Goal: Task Accomplishment & Management: Manage account settings

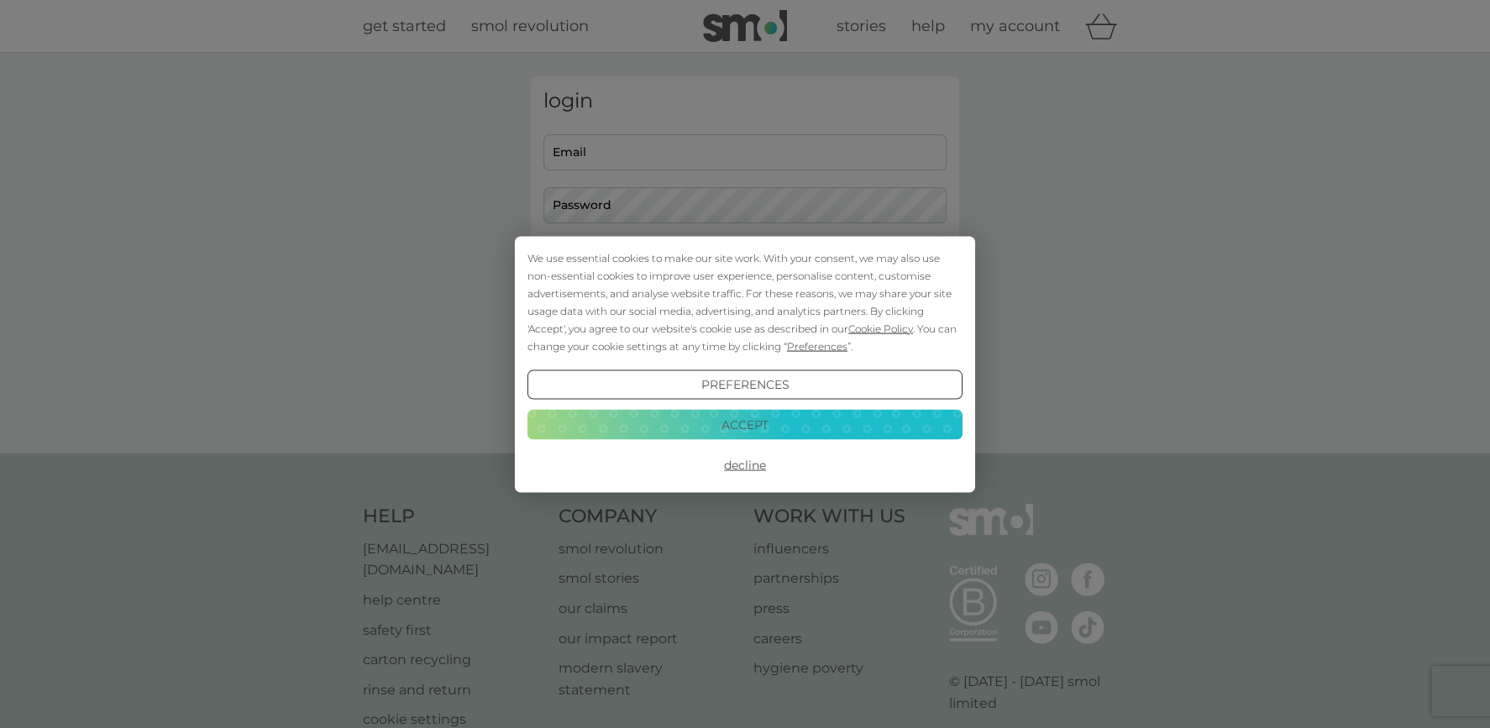
click at [708, 431] on button "Accept" at bounding box center [745, 425] width 435 height 30
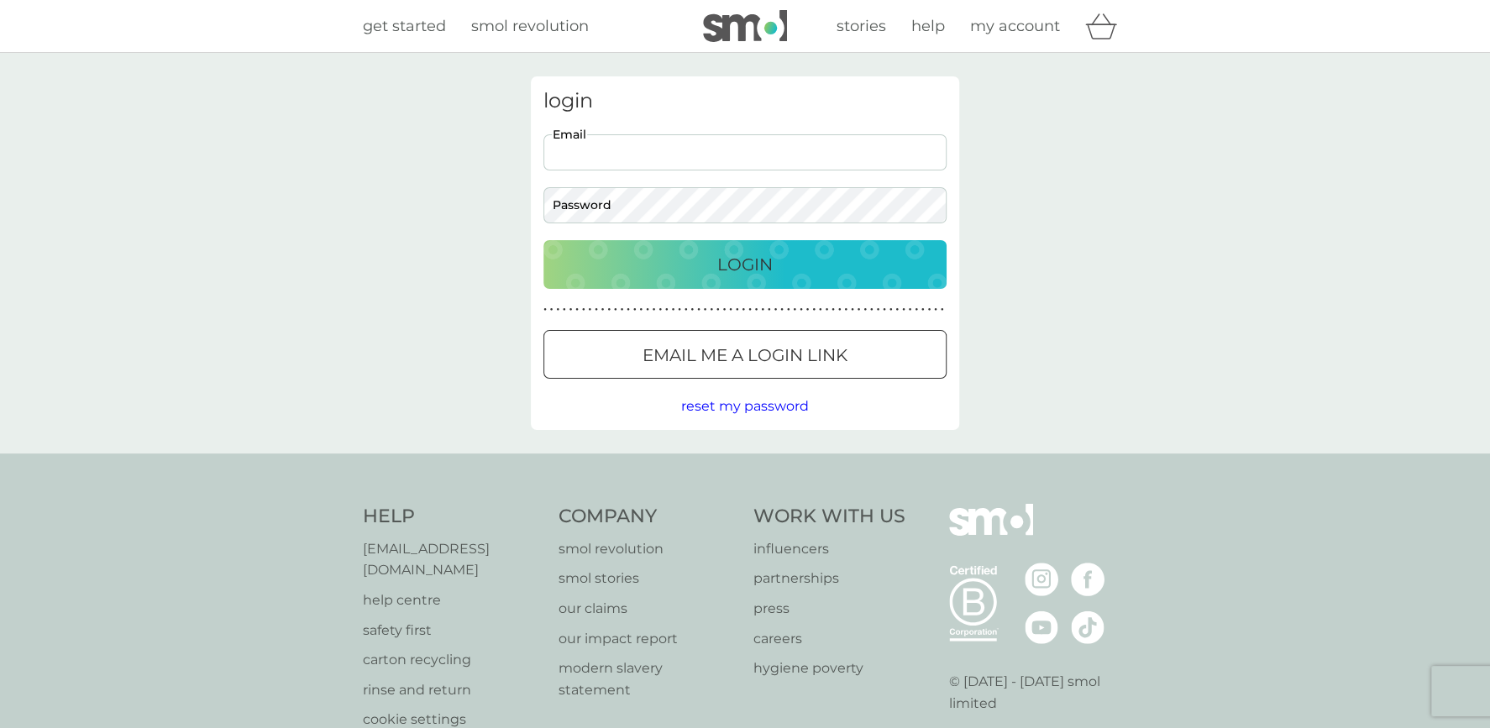
click at [649, 155] on input "Email" at bounding box center [745, 152] width 403 height 36
type input "[EMAIL_ADDRESS][DOMAIN_NAME]"
click at [712, 265] on div "Login" at bounding box center [745, 264] width 370 height 27
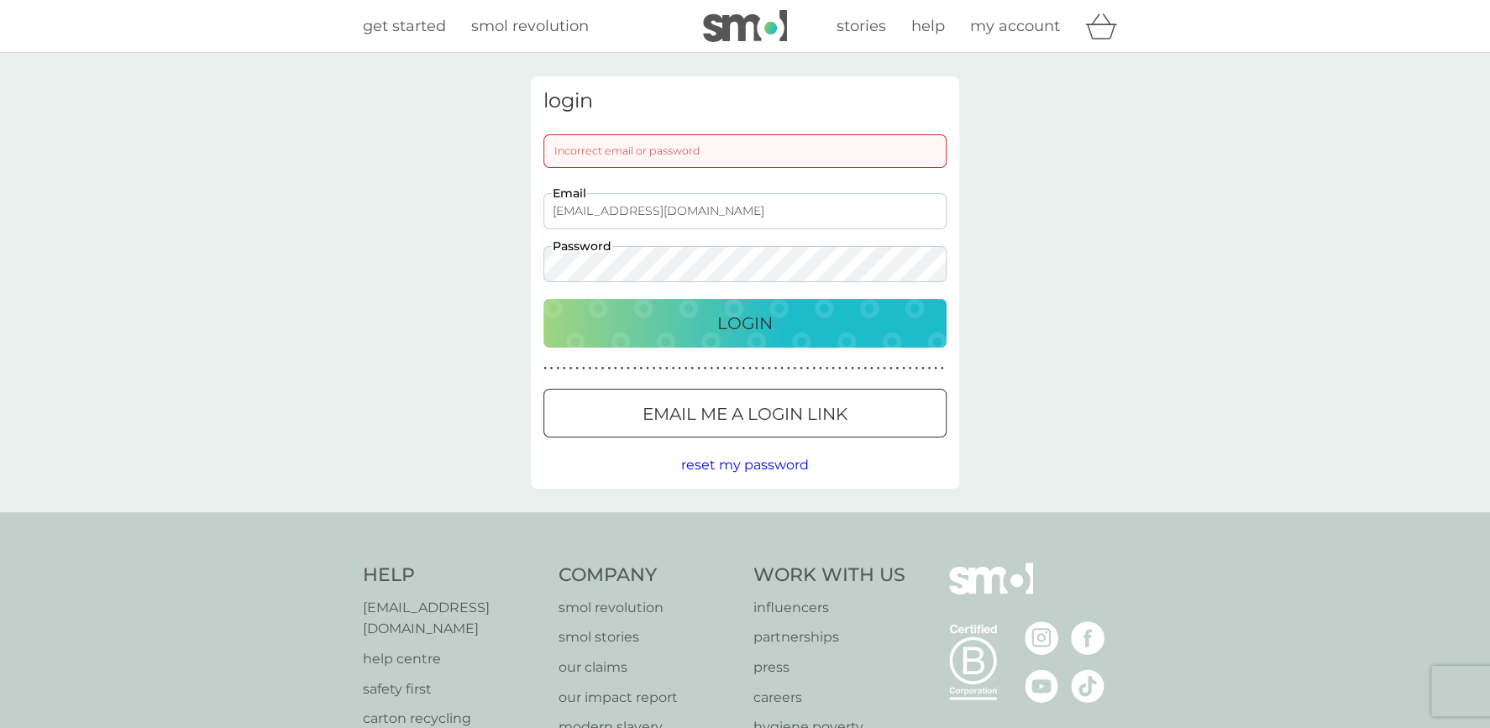
click at [754, 313] on p "Login" at bounding box center [744, 323] width 55 height 27
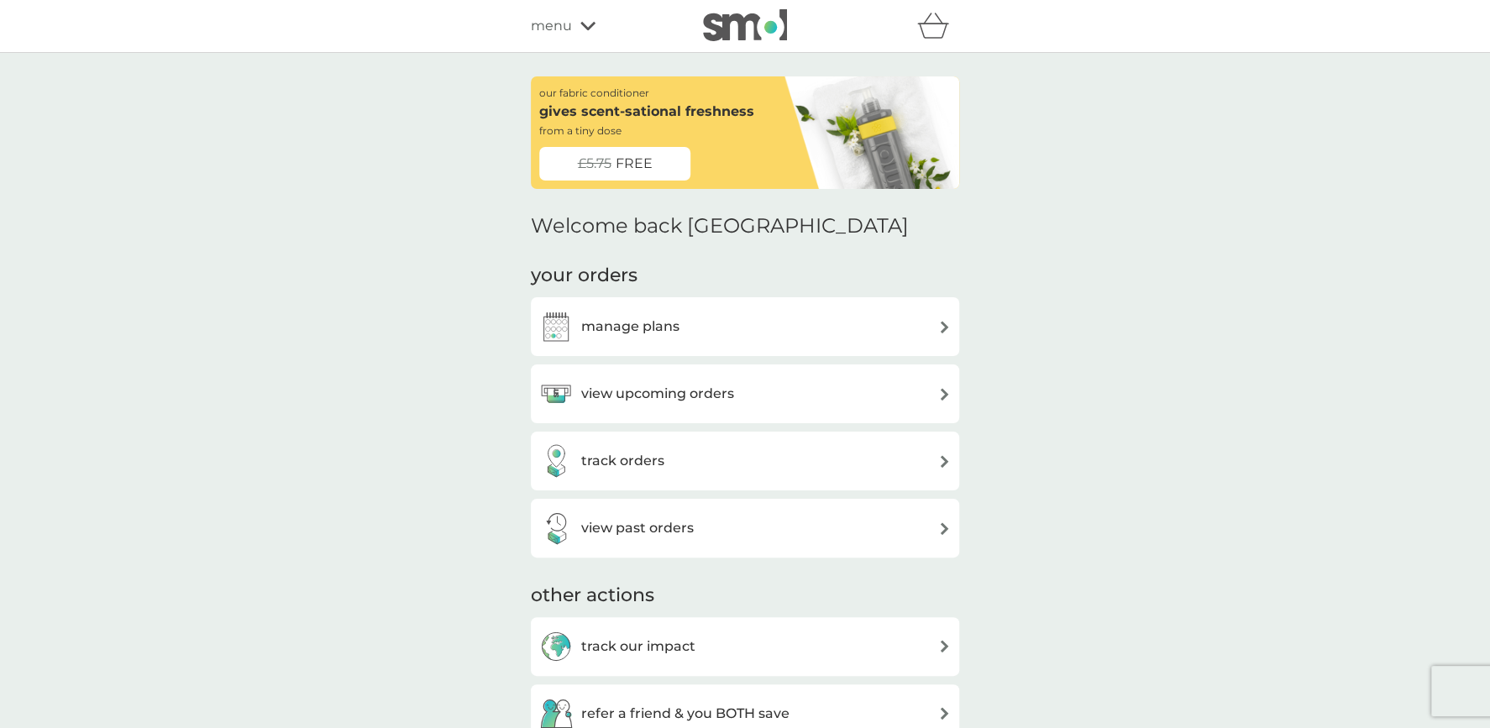
click at [689, 323] on div "manage plans" at bounding box center [745, 327] width 412 height 34
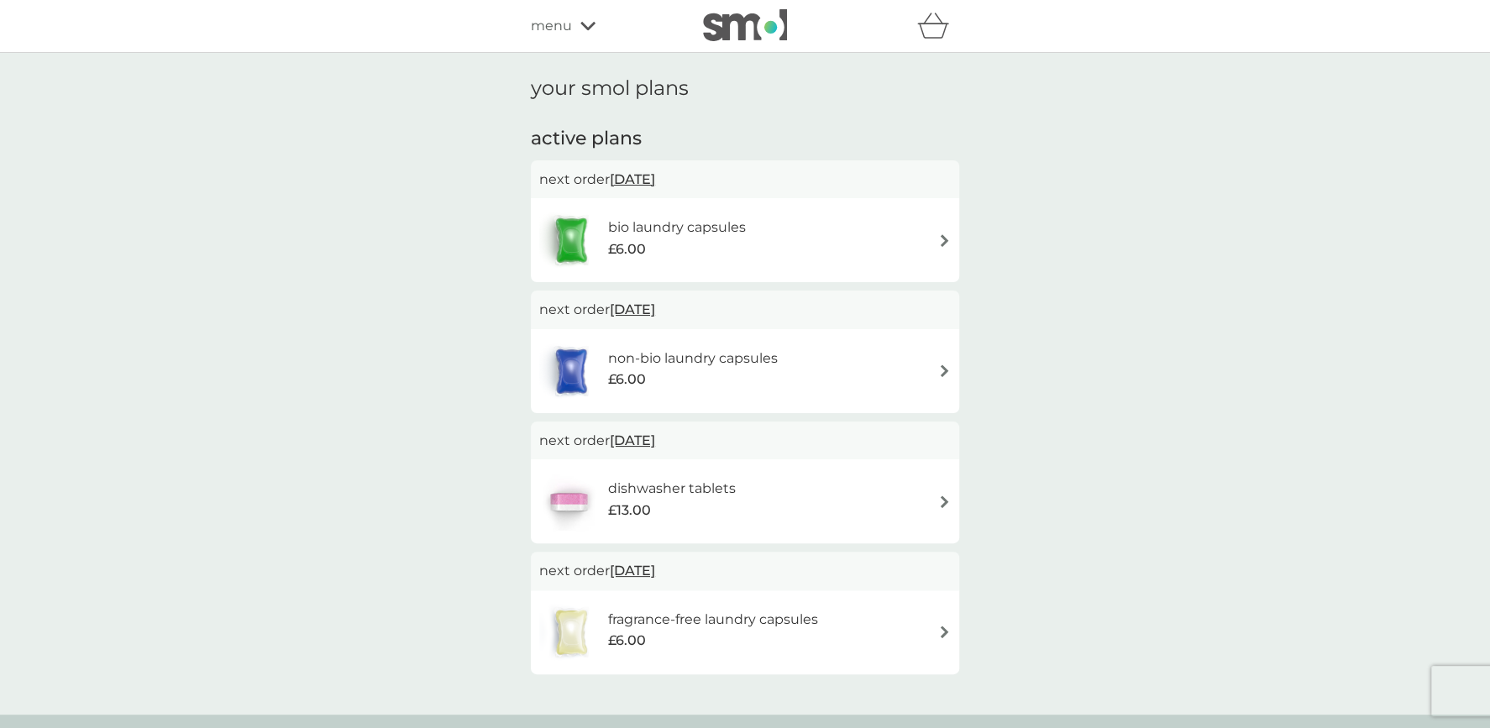
click at [651, 311] on span "9 Oct 2025" at bounding box center [632, 309] width 45 height 33
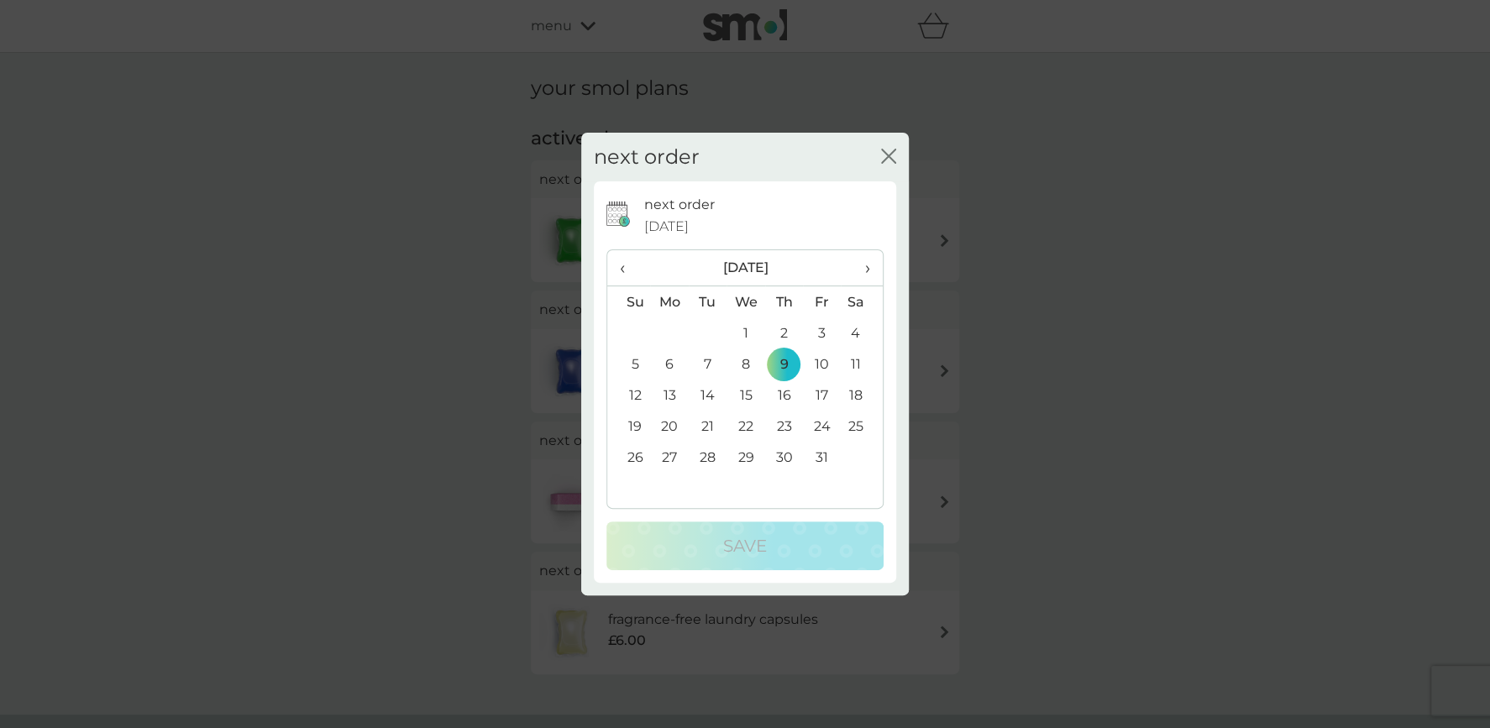
click at [870, 269] on span "›" at bounding box center [862, 267] width 17 height 35
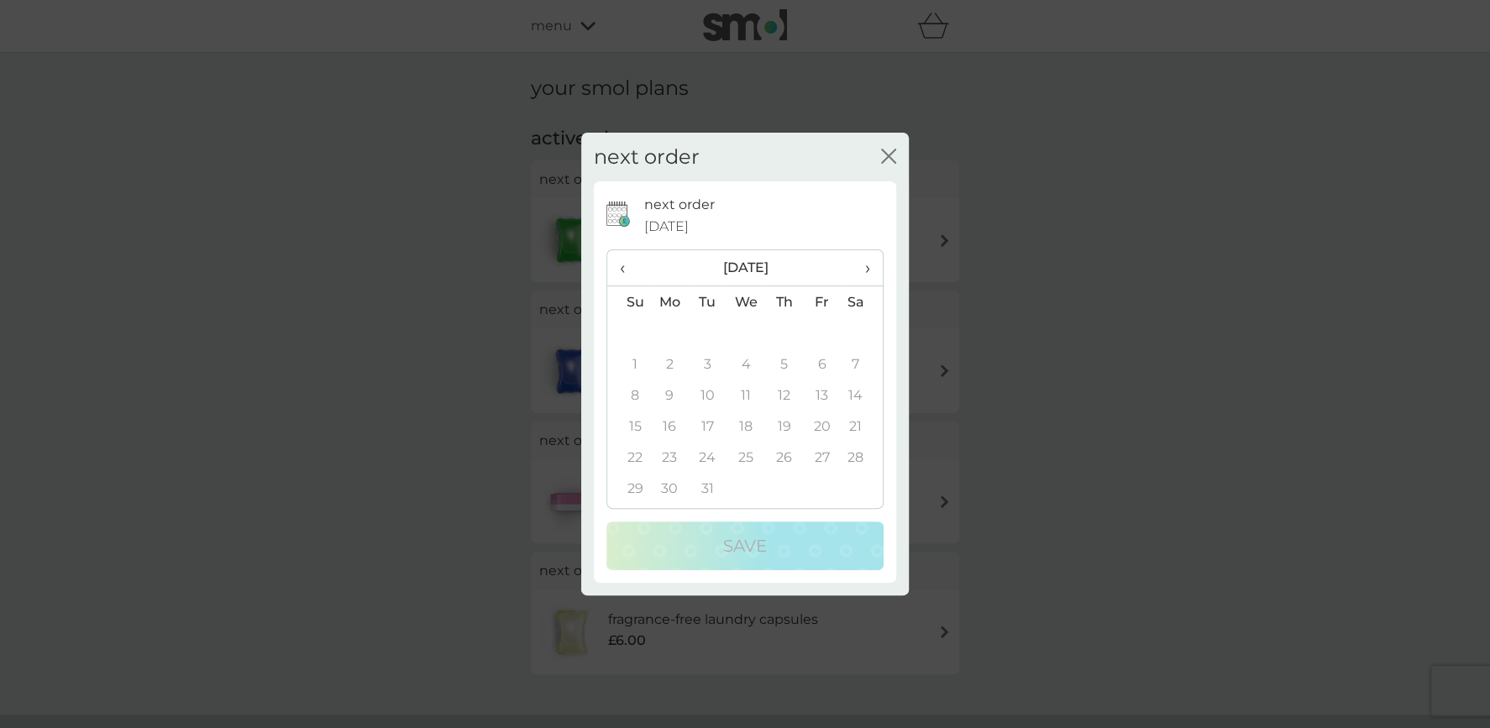
click at [870, 269] on span "›" at bounding box center [862, 267] width 17 height 35
click at [623, 270] on span "‹" at bounding box center [629, 267] width 18 height 35
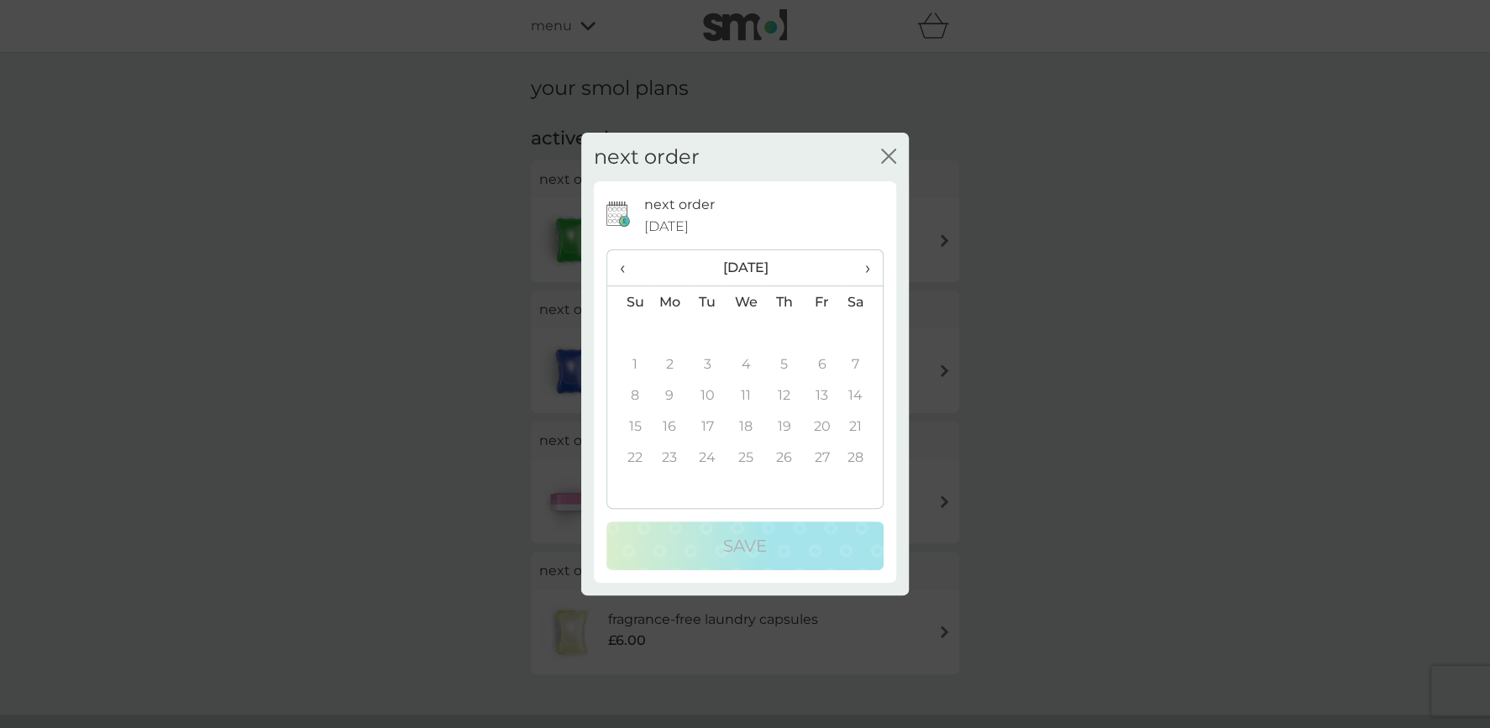
click at [623, 270] on span "‹" at bounding box center [629, 267] width 18 height 35
click at [777, 268] on th "January 2026" at bounding box center [745, 268] width 191 height 36
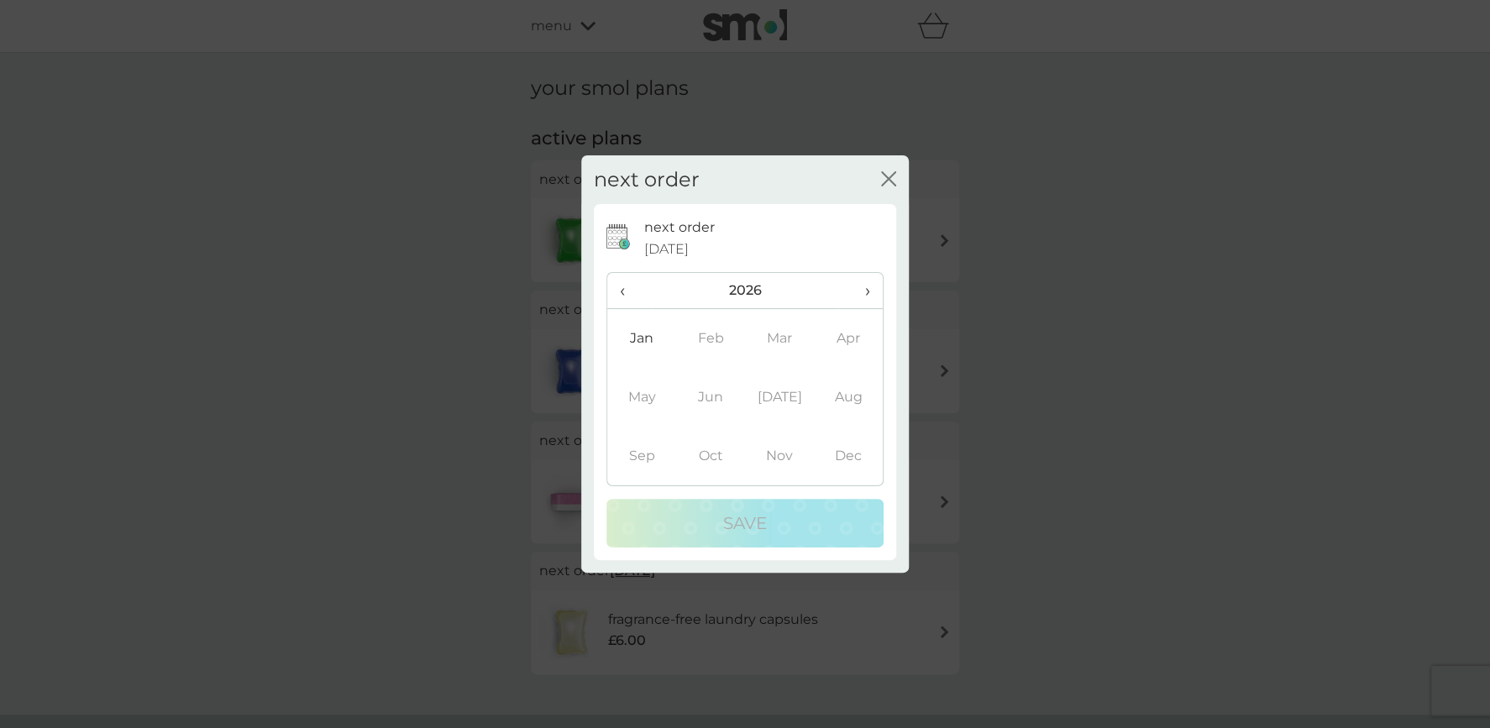
click at [640, 339] on td "Jan" at bounding box center [641, 338] width 69 height 59
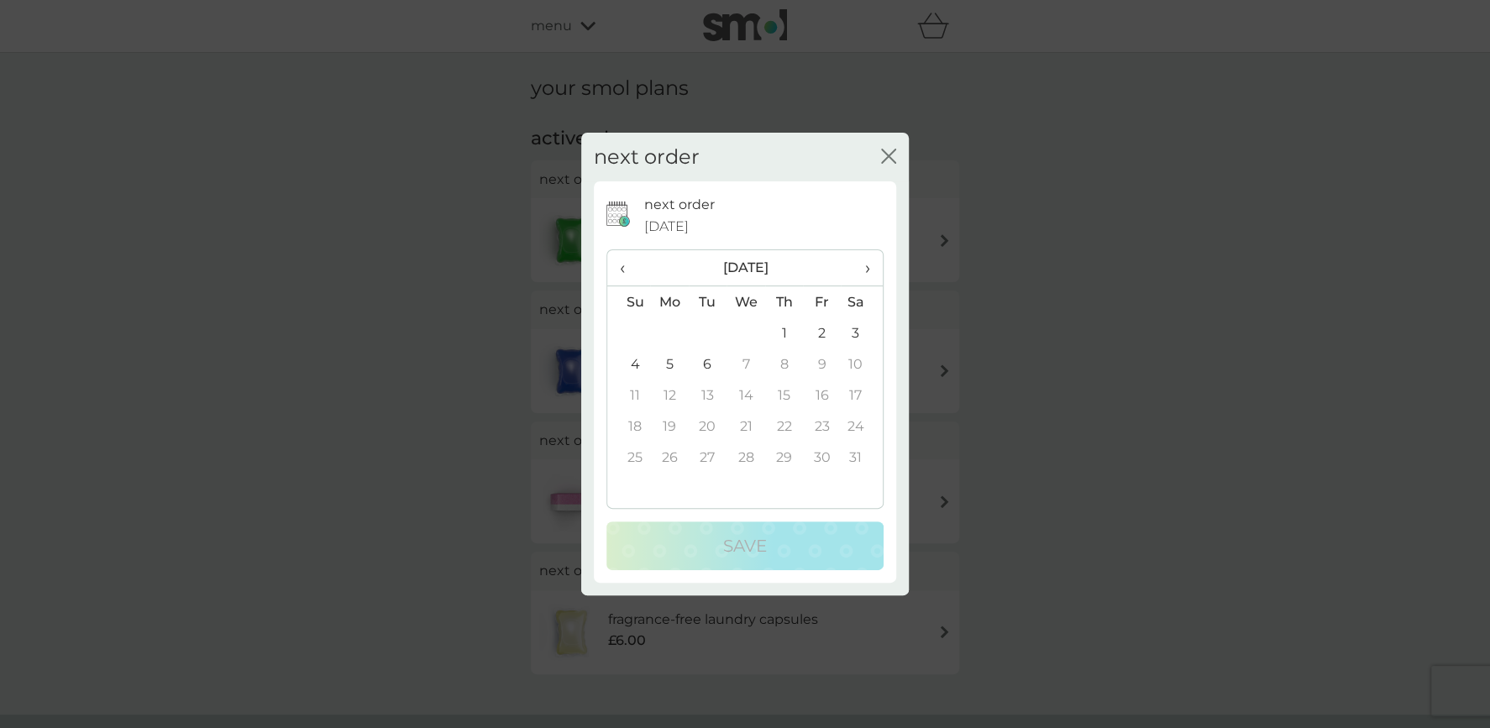
click at [708, 364] on td "6" at bounding box center [708, 364] width 38 height 31
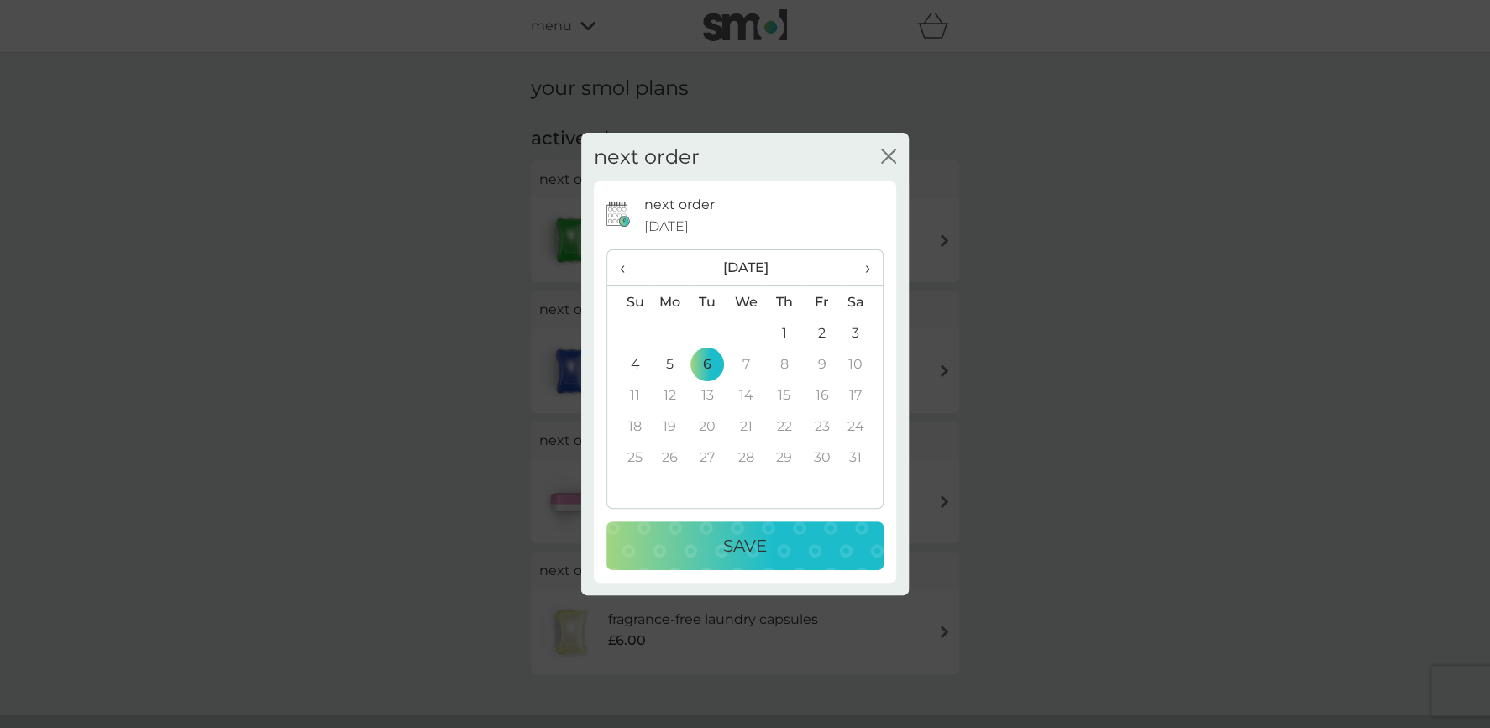
click at [745, 542] on p "Save" at bounding box center [745, 546] width 44 height 27
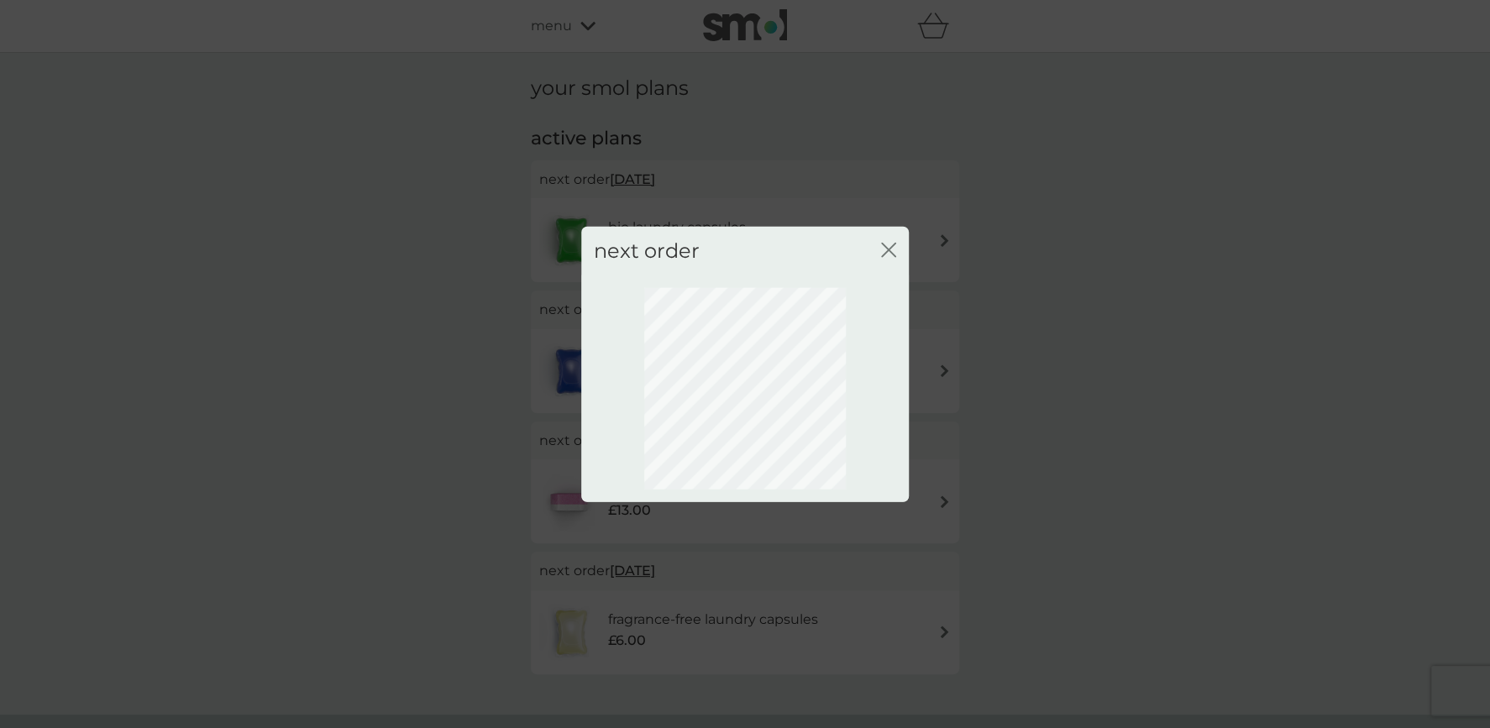
click at [886, 253] on icon "close" at bounding box center [888, 249] width 15 height 15
click at [886, 251] on icon "close" at bounding box center [885, 249] width 7 height 13
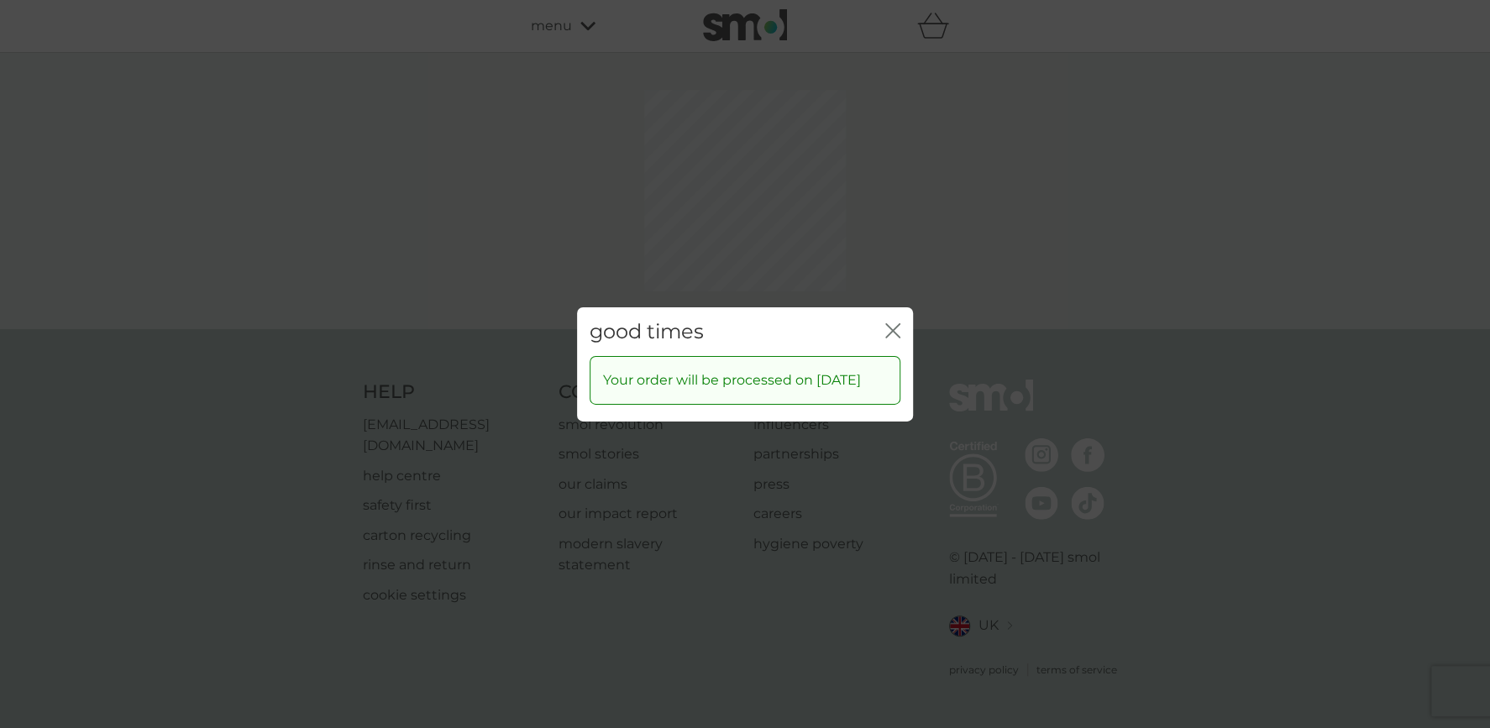
click at [888, 250] on div "good times close Your order will be processed on 6 Jan 2026" at bounding box center [745, 364] width 1490 height 728
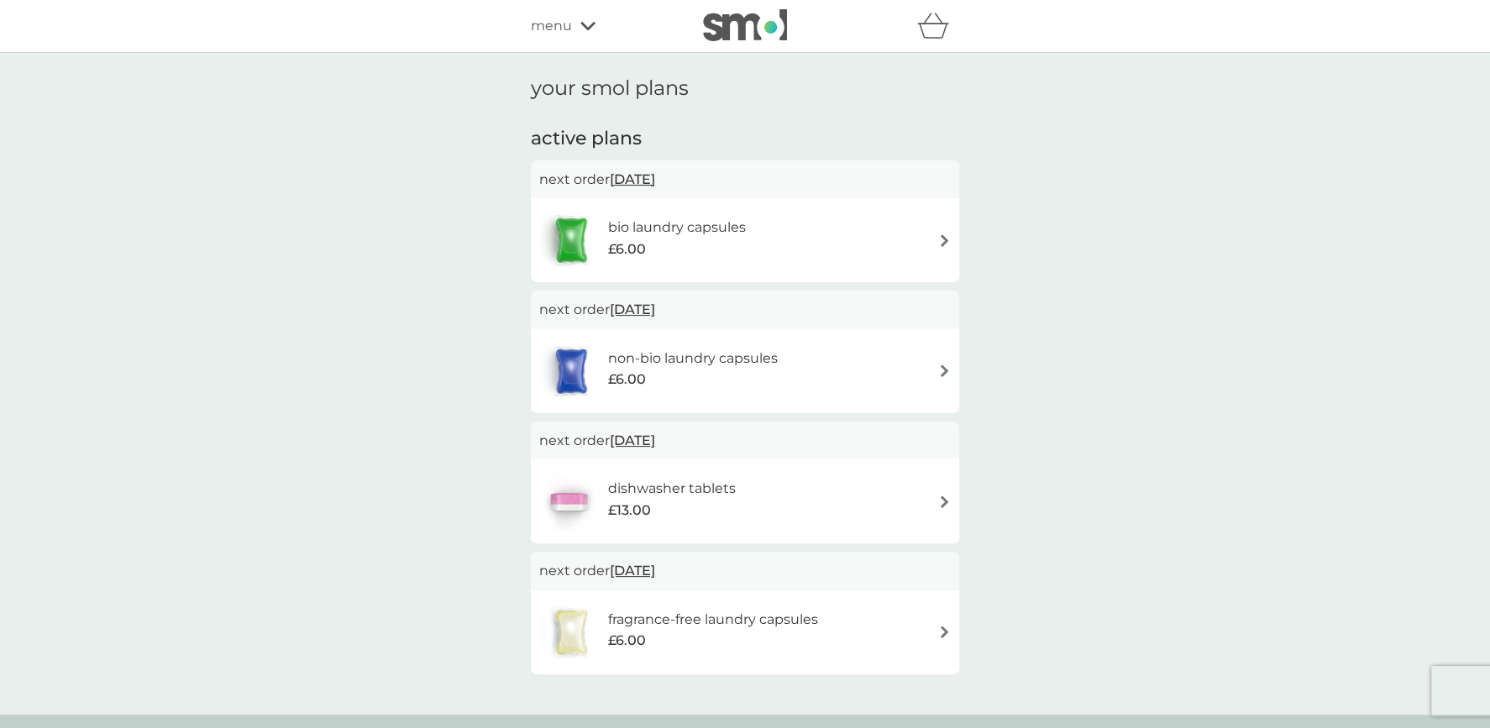
click at [653, 174] on span "9 Oct 2025" at bounding box center [632, 179] width 45 height 33
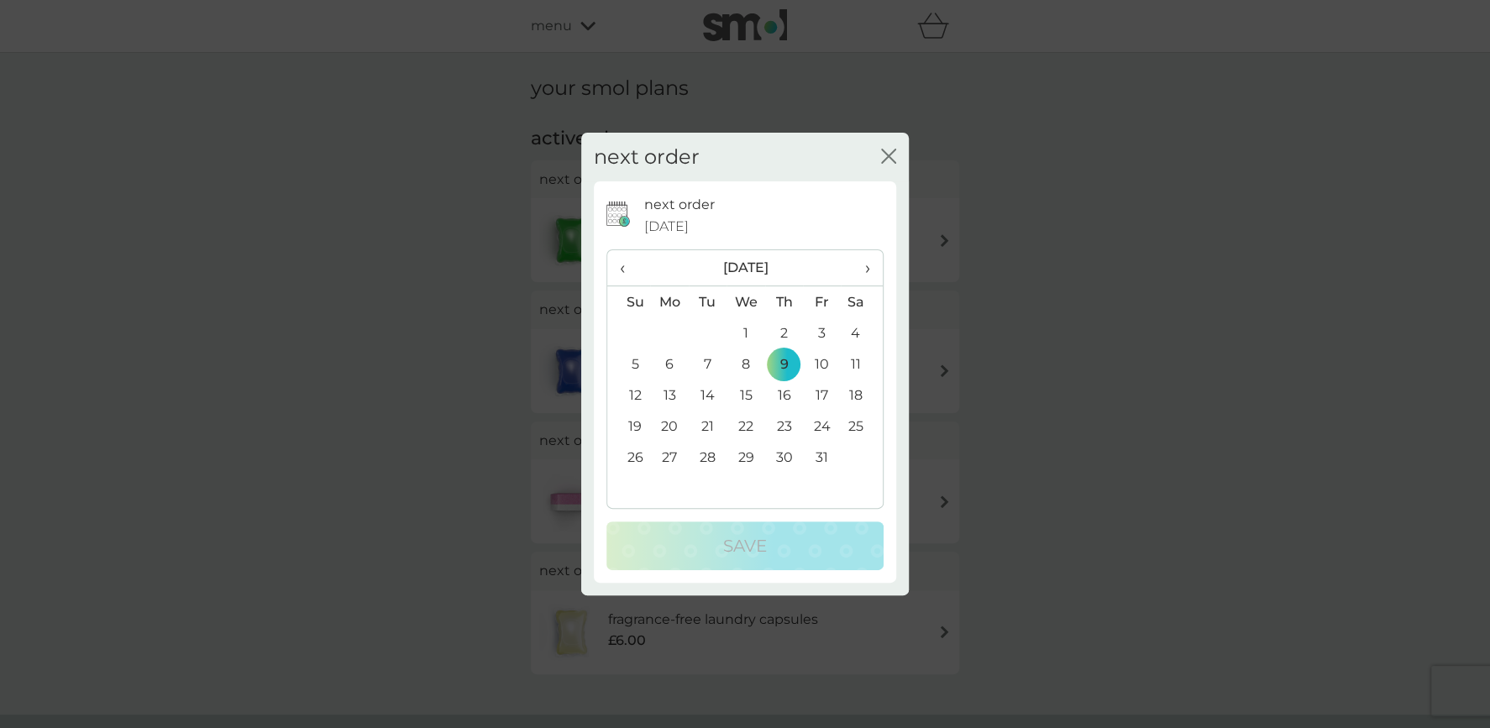
click at [866, 268] on span "›" at bounding box center [862, 267] width 17 height 35
click at [623, 266] on span "‹" at bounding box center [629, 267] width 18 height 35
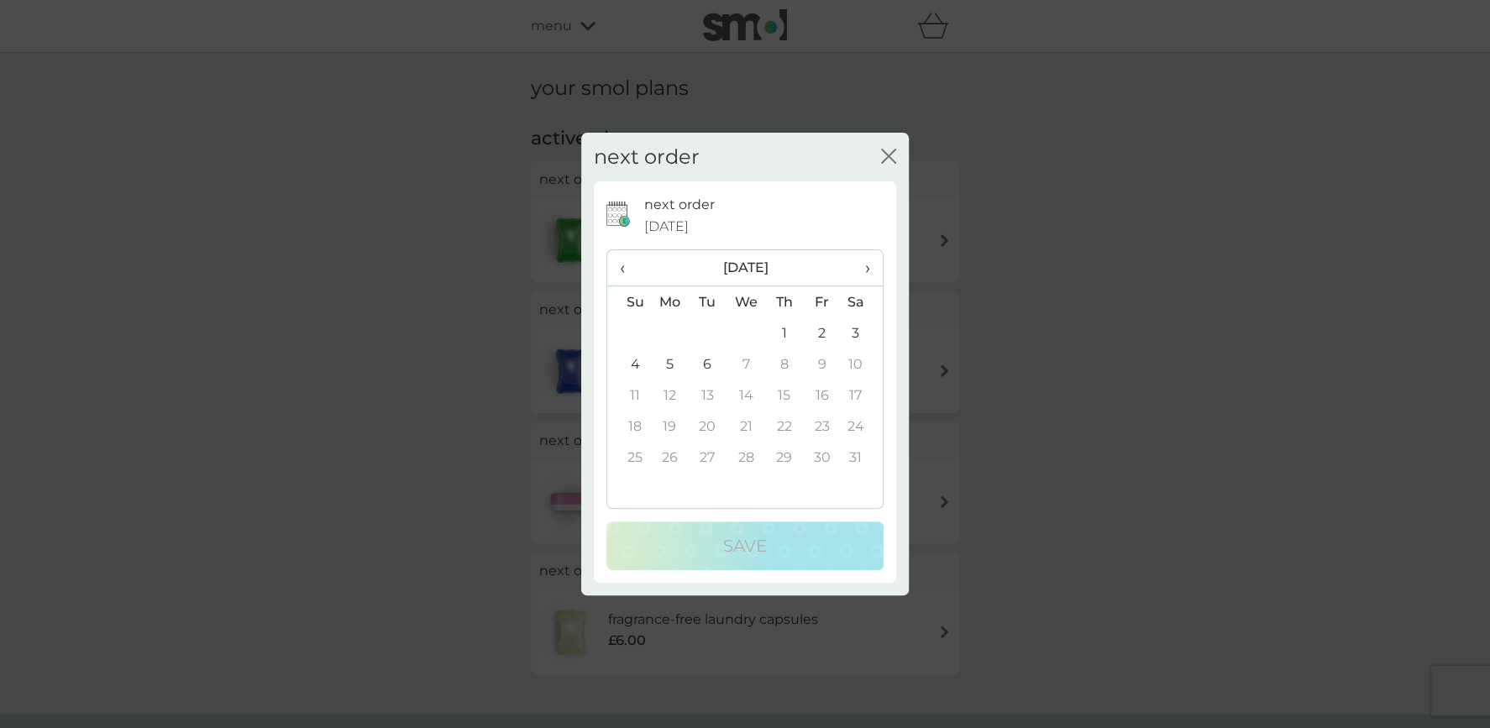
click at [698, 362] on td "6" at bounding box center [708, 364] width 38 height 31
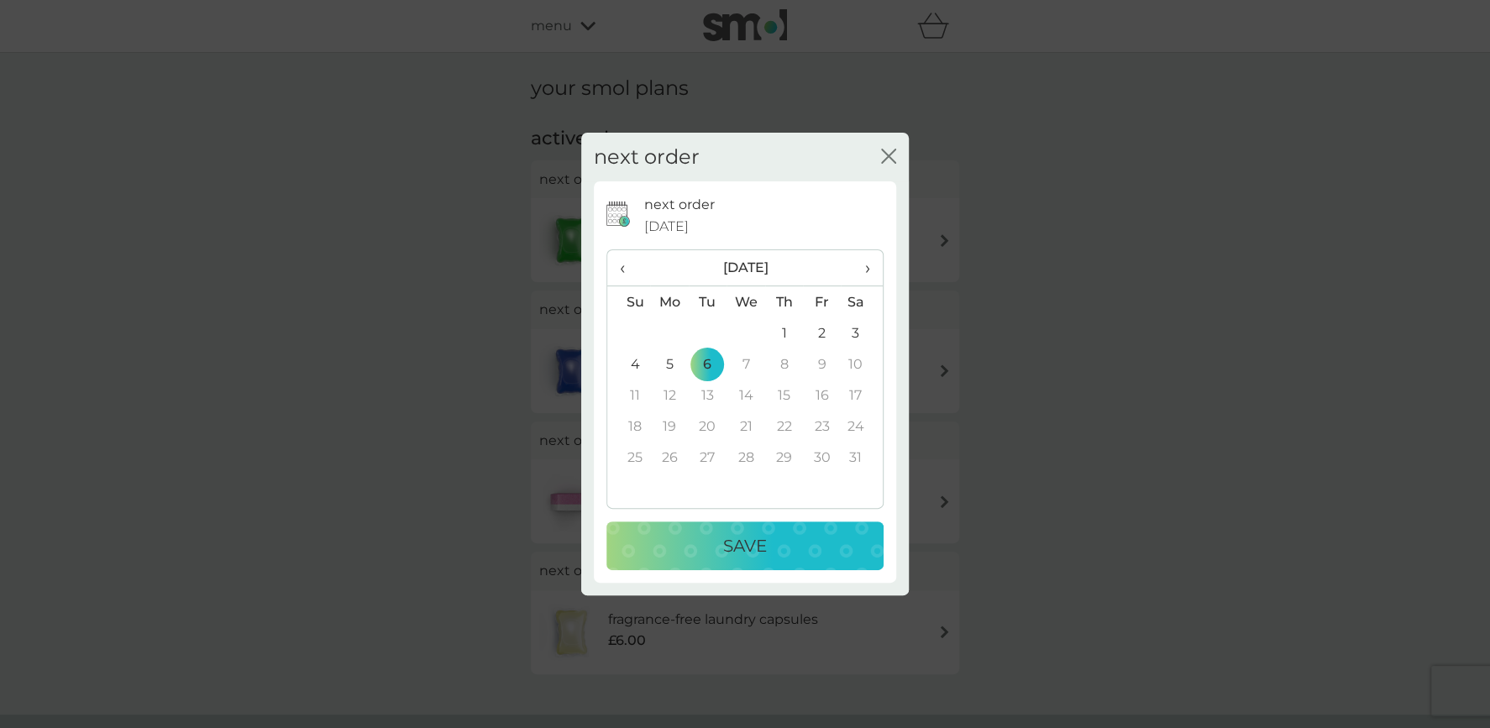
click at [728, 554] on p "Save" at bounding box center [745, 546] width 44 height 27
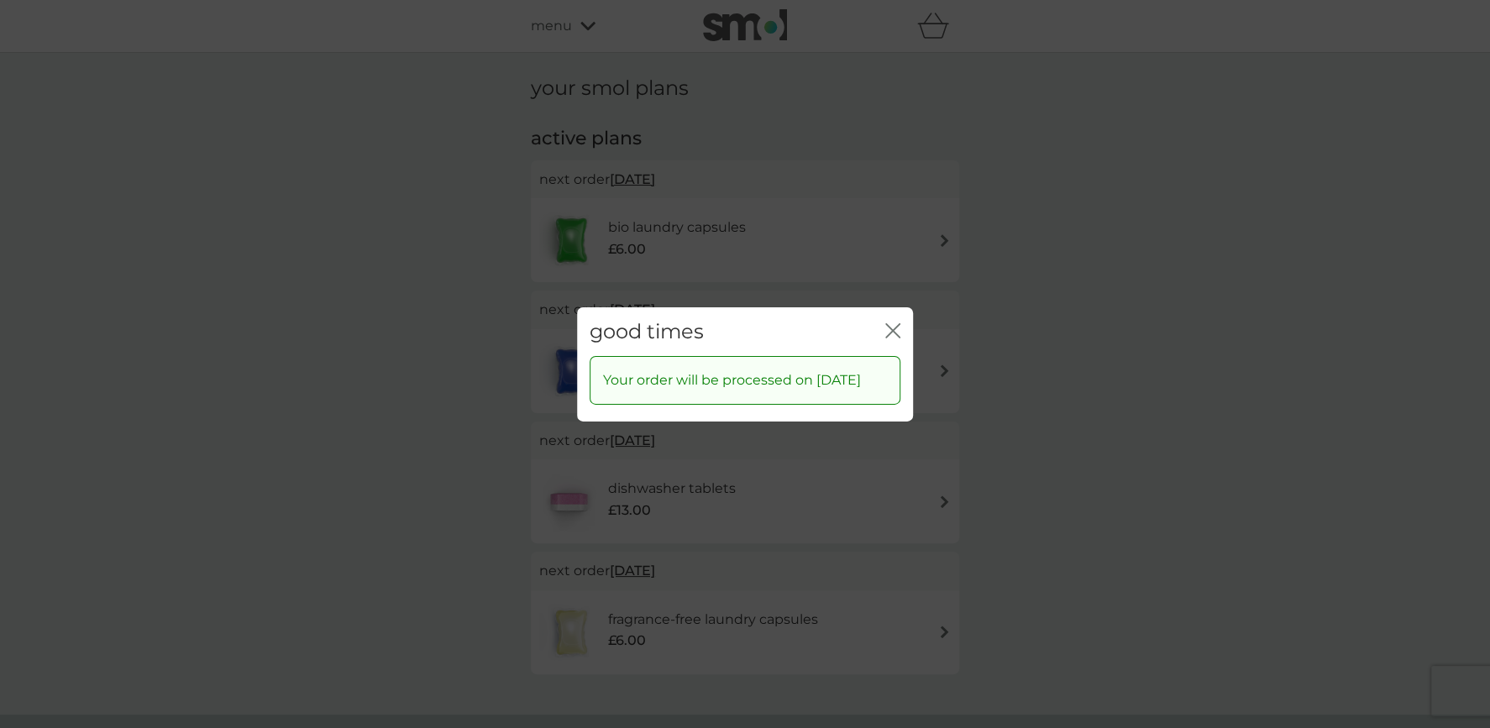
click at [894, 323] on icon "close" at bounding box center [896, 329] width 7 height 13
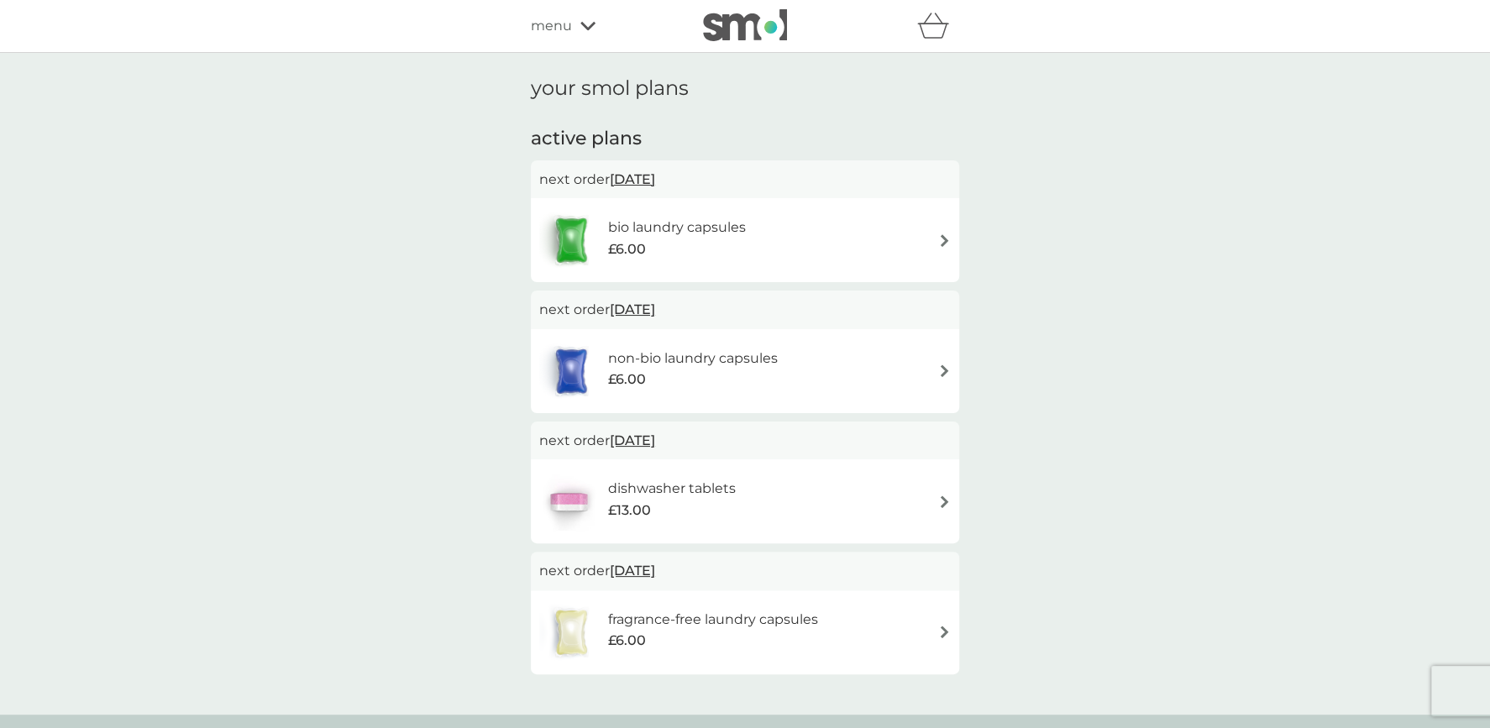
click at [651, 569] on span "28 Oct 2026" at bounding box center [632, 570] width 45 height 33
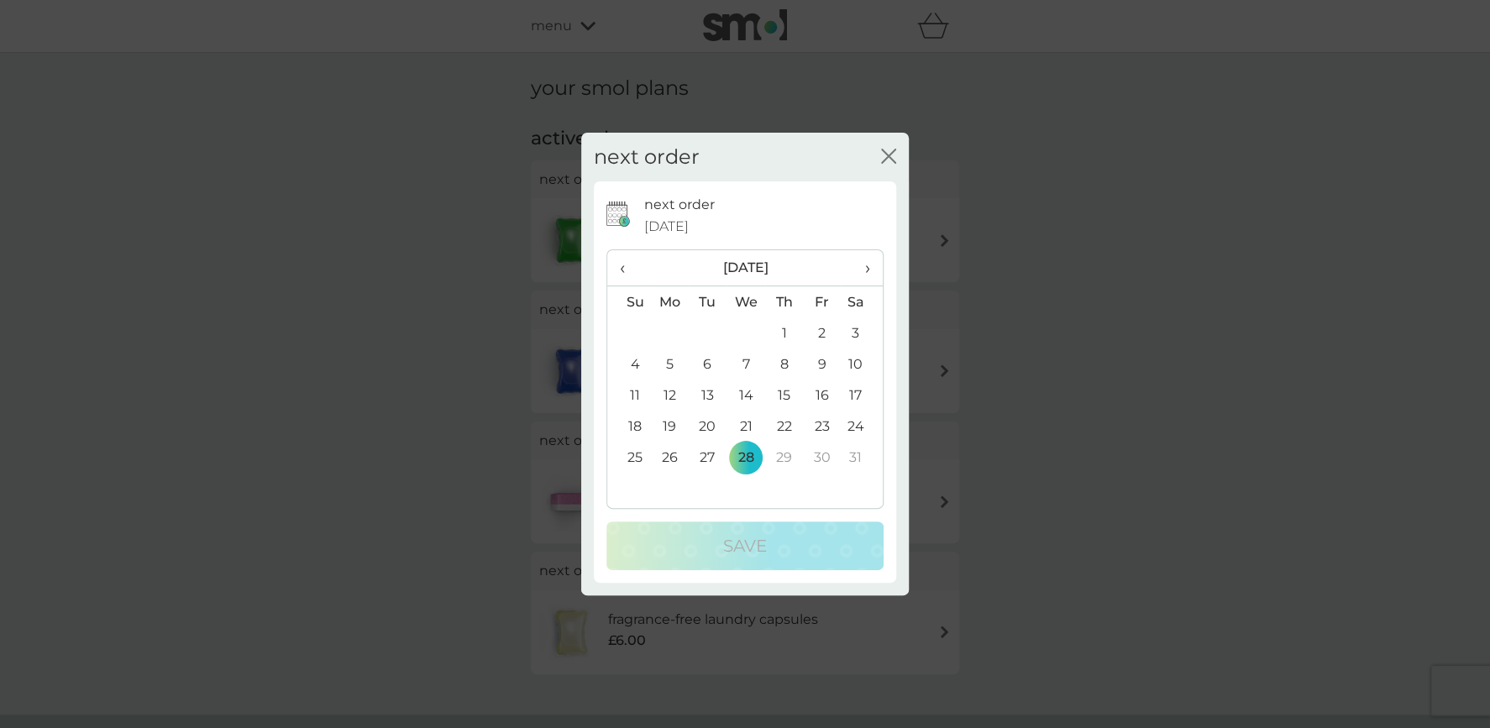
click at [866, 269] on span "›" at bounding box center [862, 267] width 17 height 35
click at [886, 156] on icon "close" at bounding box center [888, 156] width 15 height 15
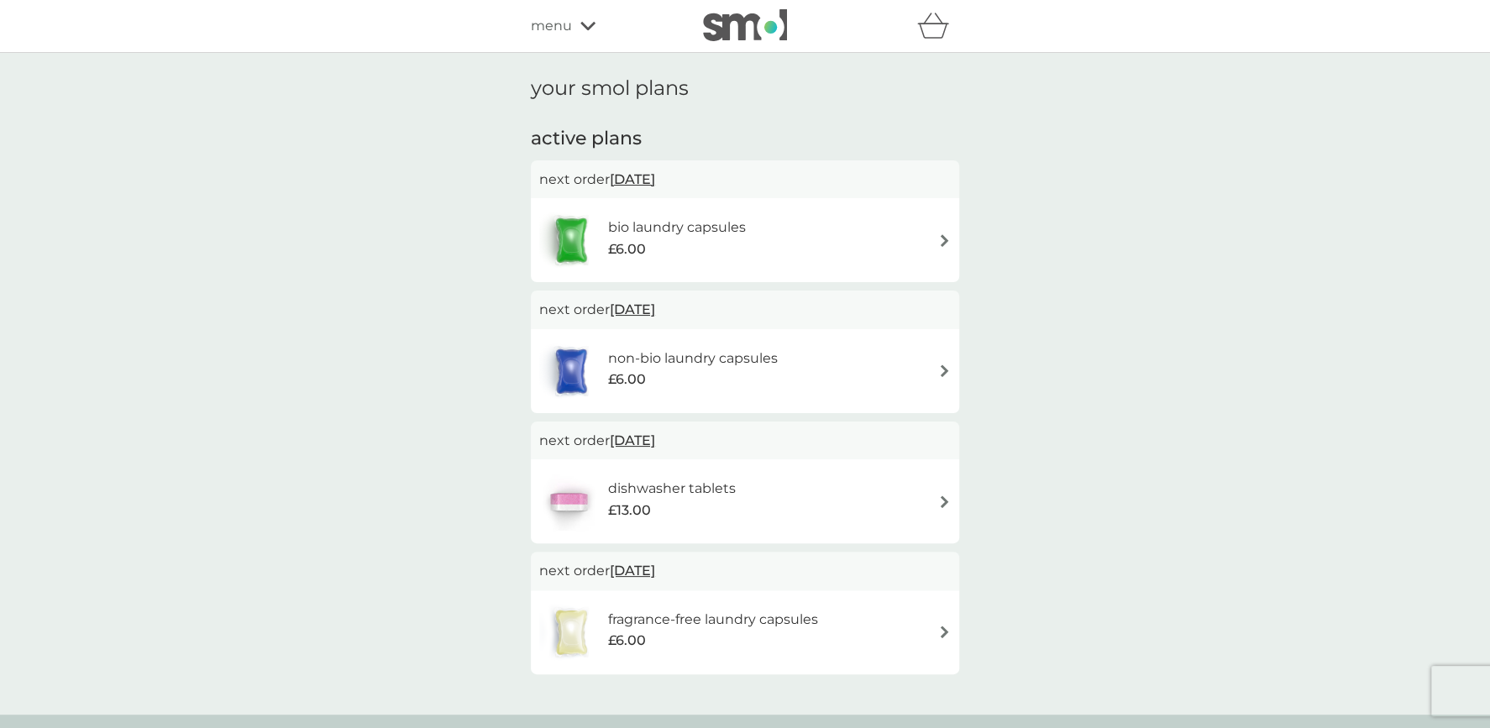
click at [947, 631] on img at bounding box center [944, 632] width 13 height 13
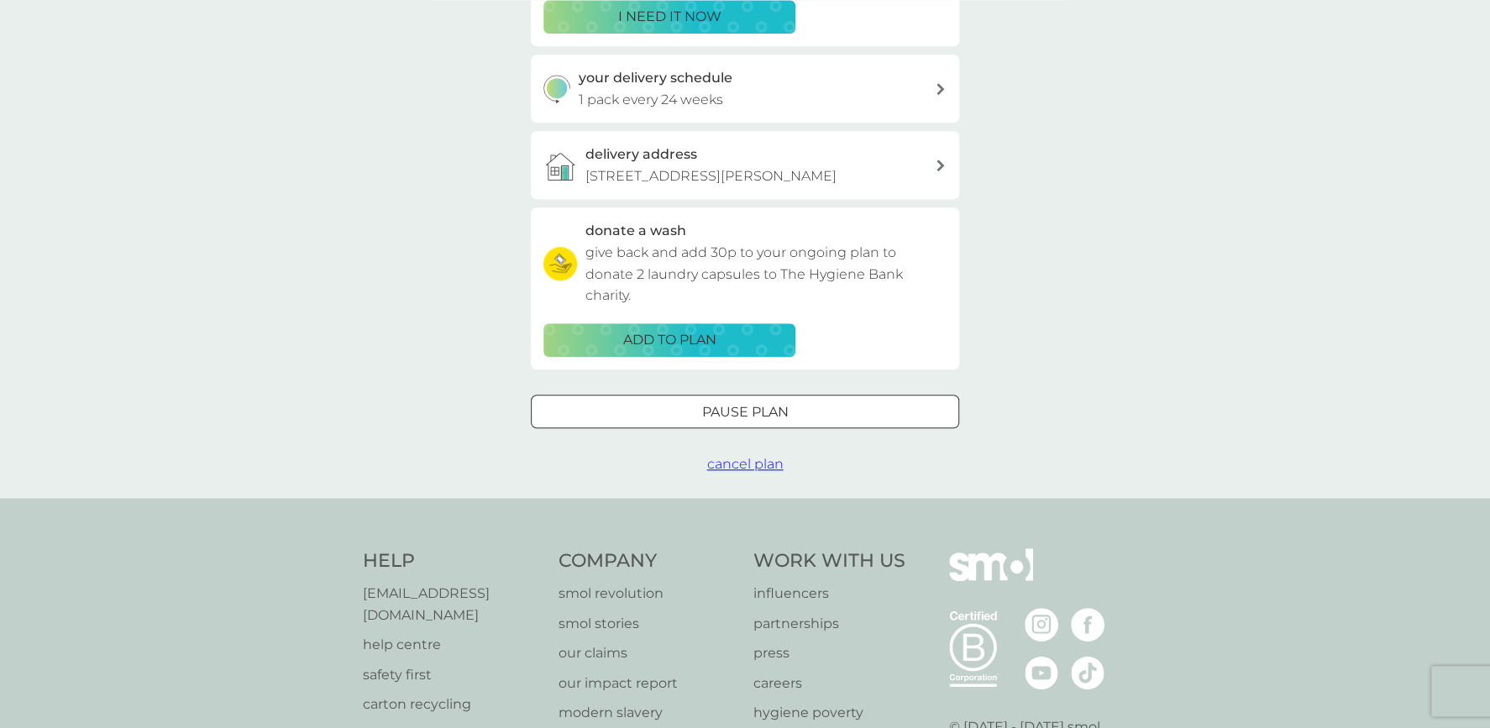
scroll to position [364, 0]
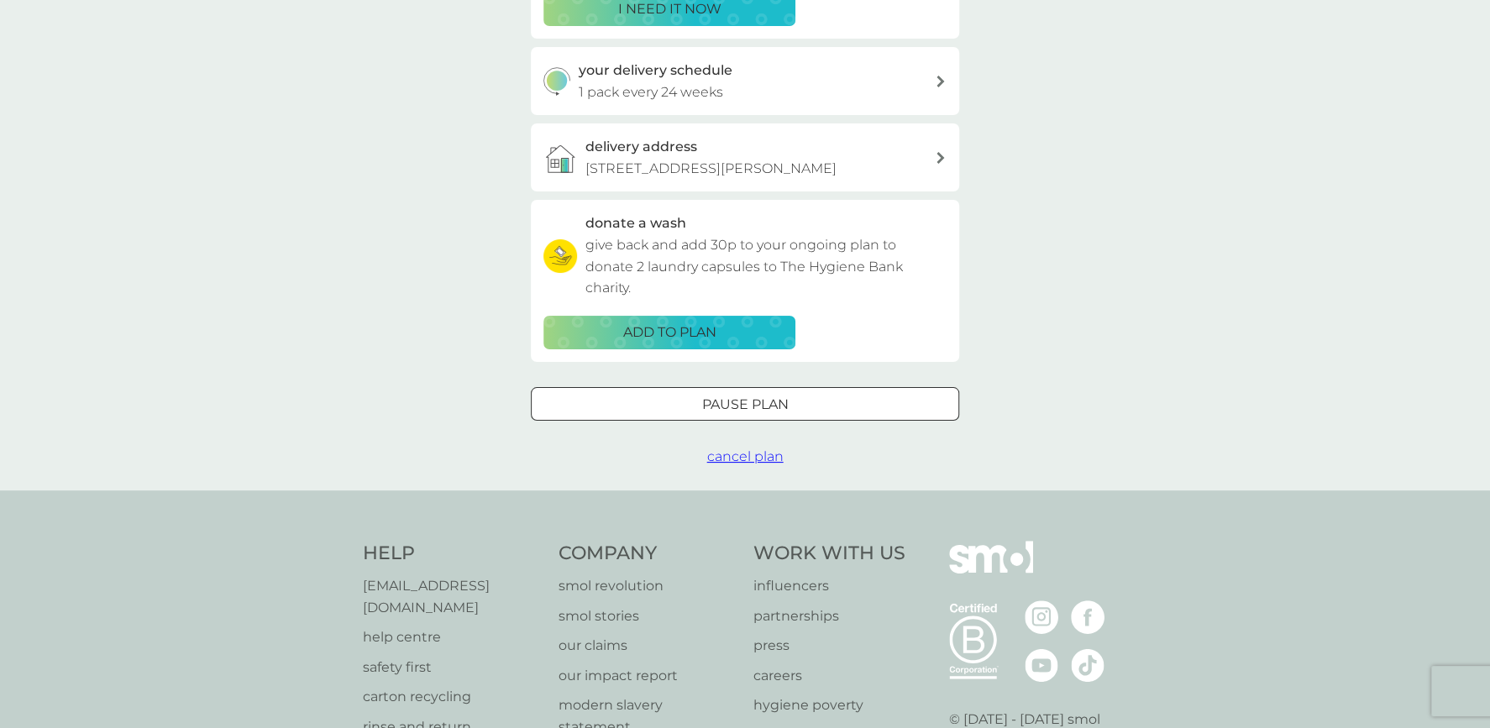
click at [759, 457] on span "cancel plan" at bounding box center [745, 457] width 76 height 16
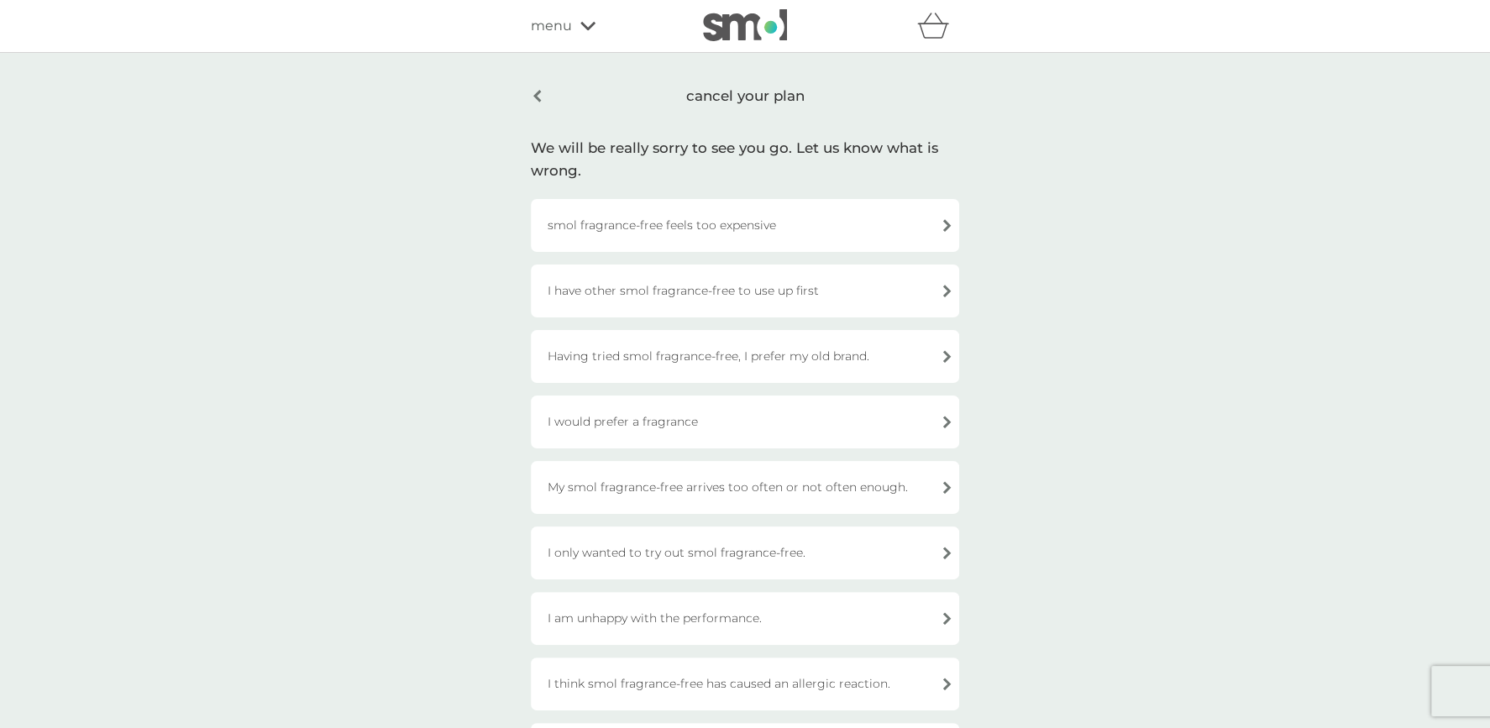
click at [726, 298] on div "I have other smol fragrance-free to use up first" at bounding box center [745, 291] width 428 height 53
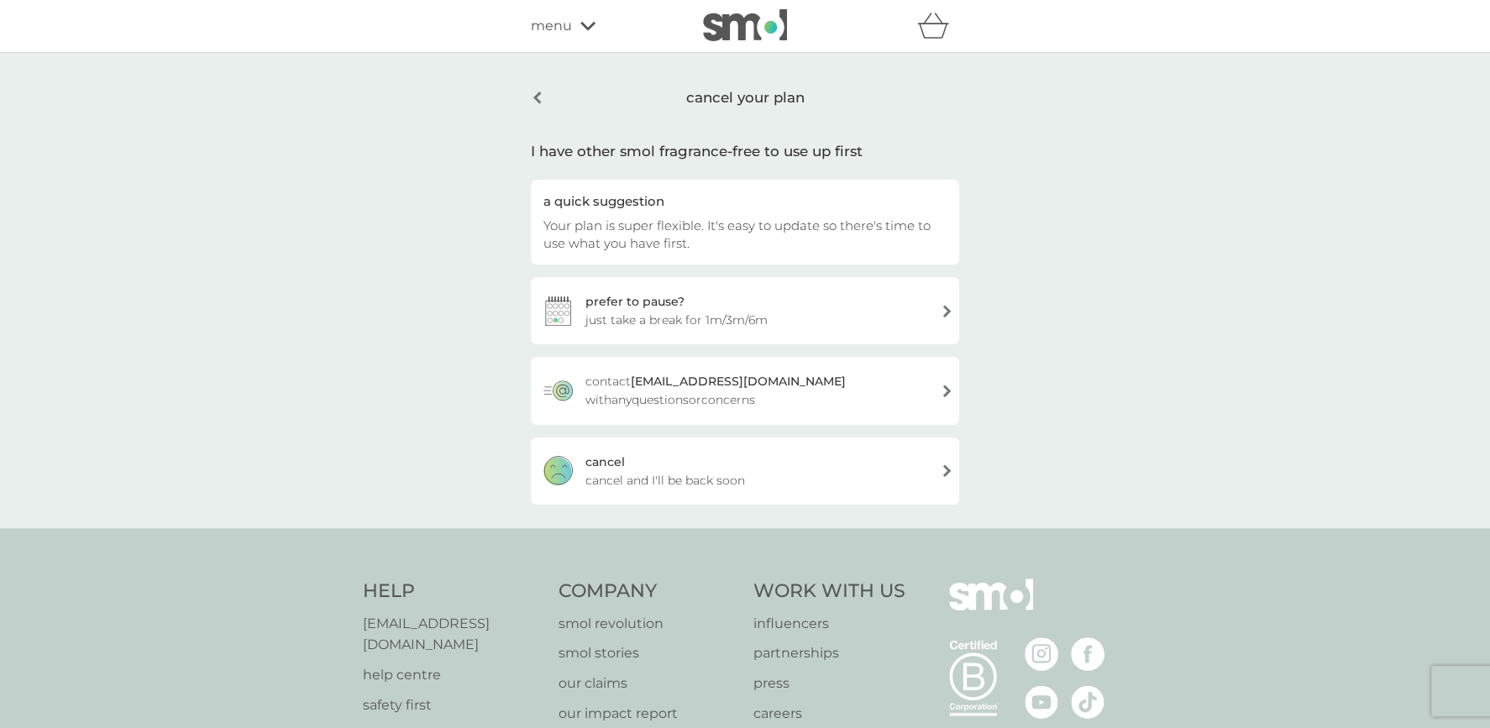
click at [672, 472] on span "cancel and I'll be back soon" at bounding box center [666, 480] width 160 height 18
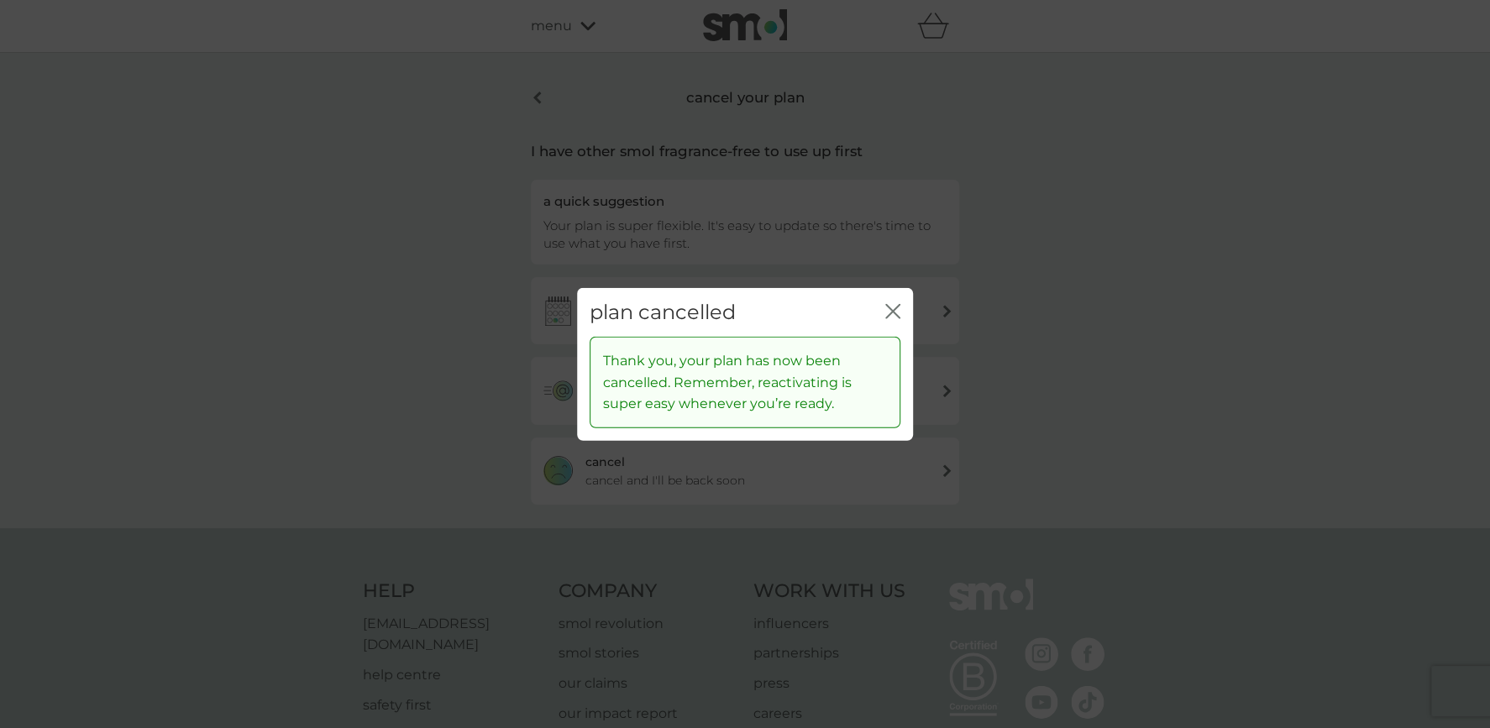
click at [887, 314] on icon "close" at bounding box center [889, 310] width 7 height 13
